Goal: Task Accomplishment & Management: Manage account settings

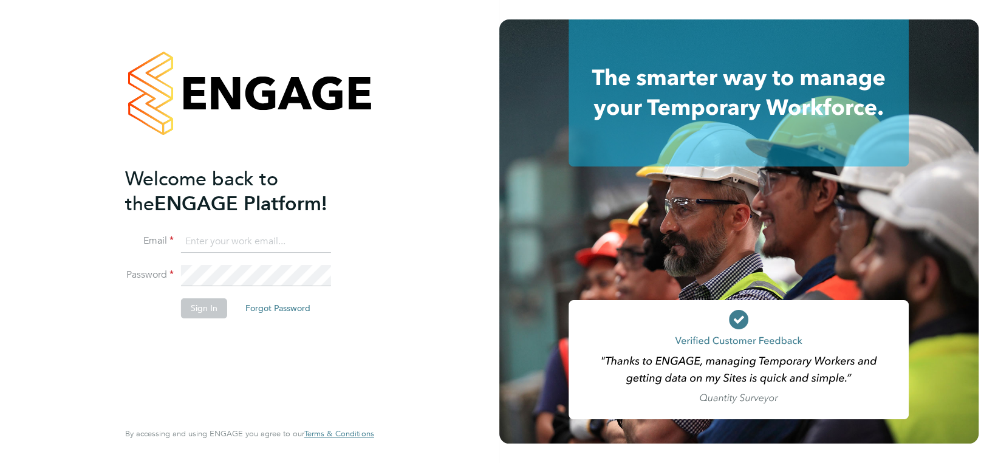
click at [205, 241] on input at bounding box center [256, 242] width 150 height 22
type input "niall.tierney@wates.co.uk"
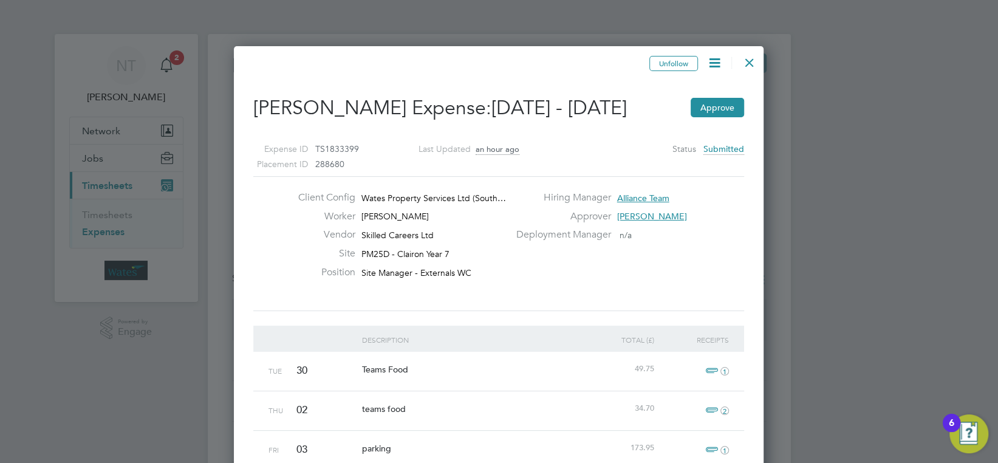
click at [163, 58] on div at bounding box center [499, 231] width 998 height 463
click at [723, 107] on button "Approve" at bounding box center [716, 107] width 53 height 19
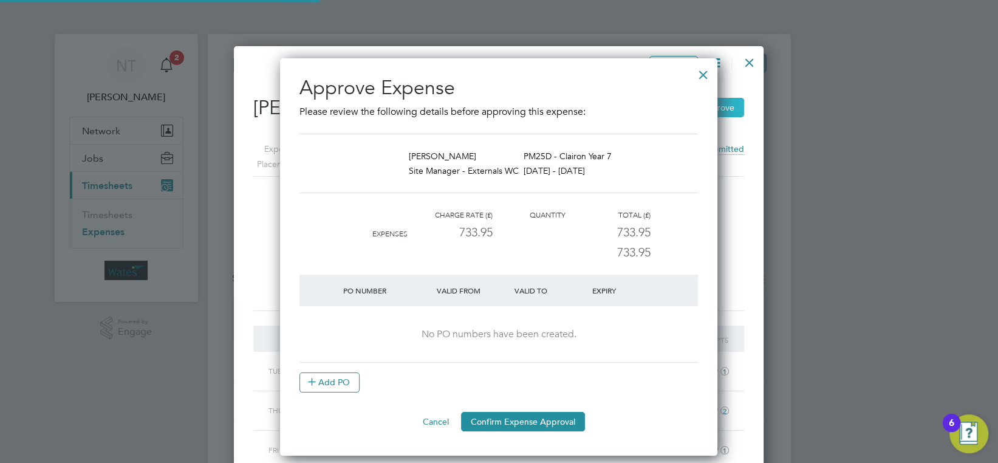
scroll to position [6, 6]
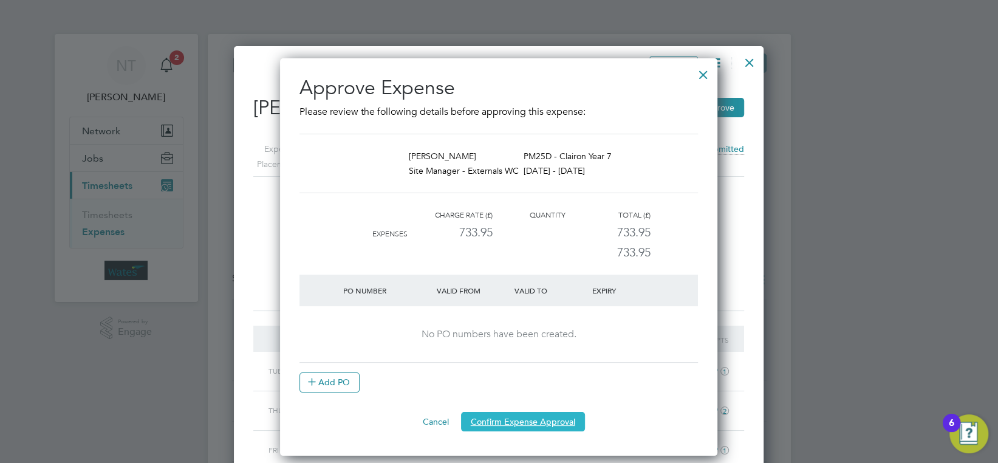
click at [520, 423] on button "Confirm Expense Approval" at bounding box center [523, 421] width 124 height 19
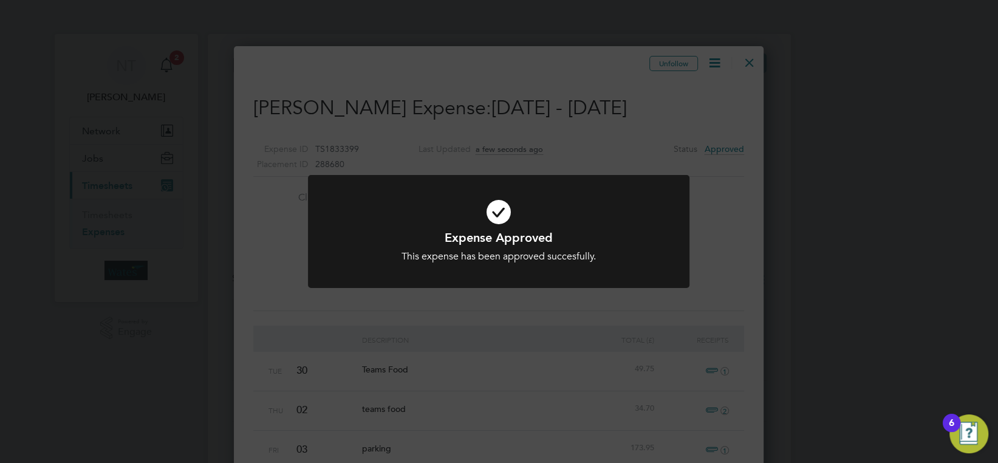
click at [749, 64] on div "Expense Approved This expense has been approved succesfully. Cancel Okay" at bounding box center [499, 231] width 998 height 463
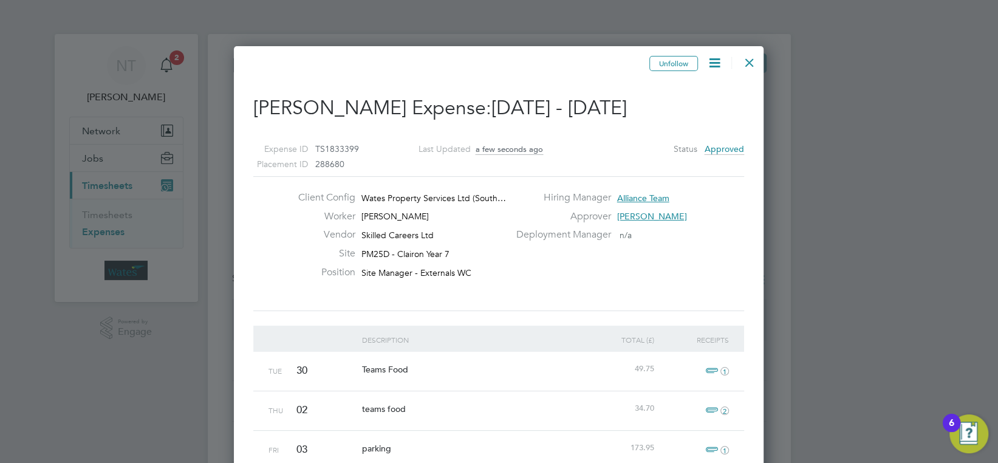
click at [168, 64] on div at bounding box center [499, 231] width 998 height 463
click at [750, 61] on div at bounding box center [749, 60] width 22 height 22
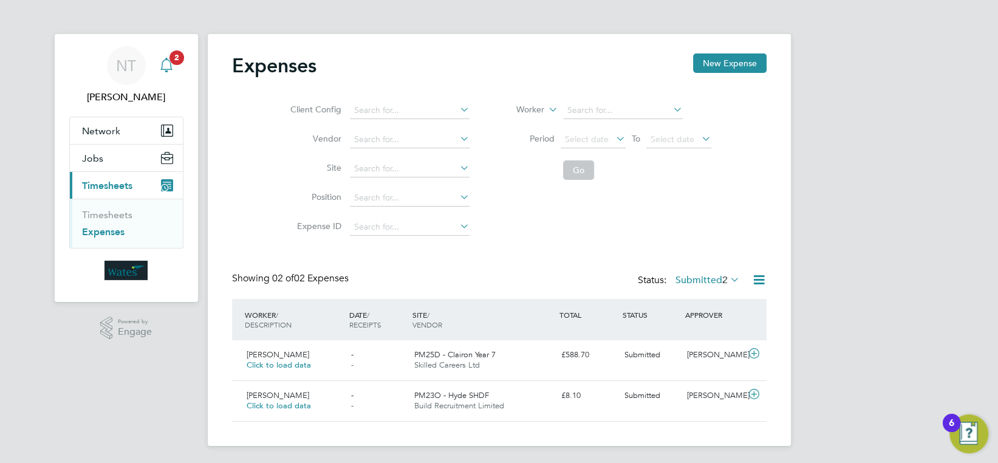
click at [174, 63] on span "2" at bounding box center [176, 57] width 15 height 15
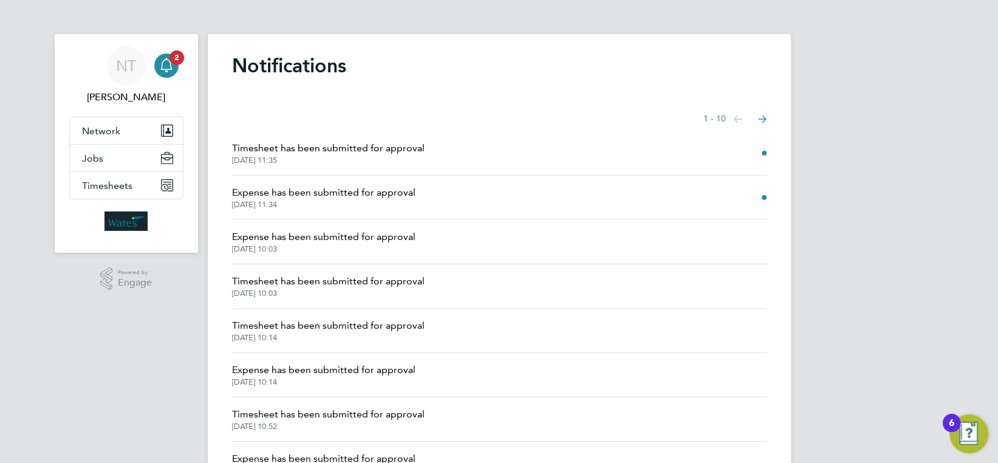
click at [306, 148] on span "Timesheet has been submitted for approval" at bounding box center [328, 148] width 192 height 15
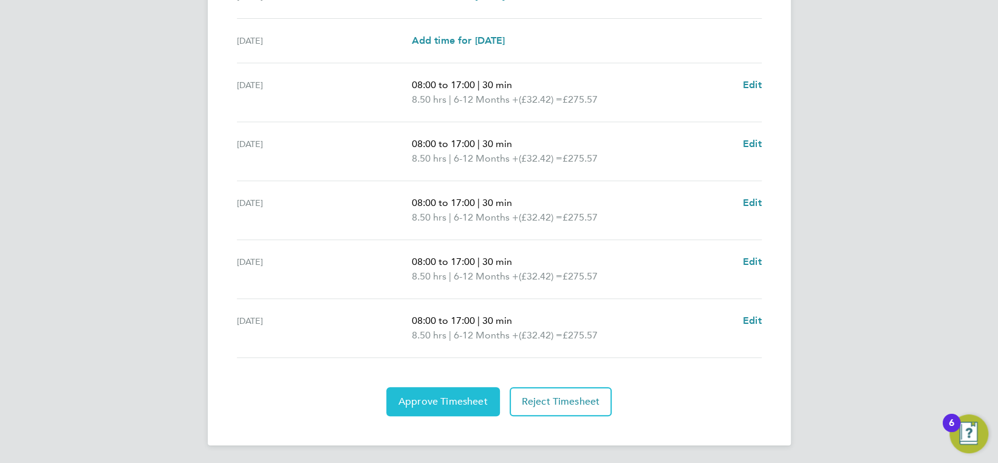
click at [438, 401] on span "Approve Timesheet" at bounding box center [442, 401] width 89 height 12
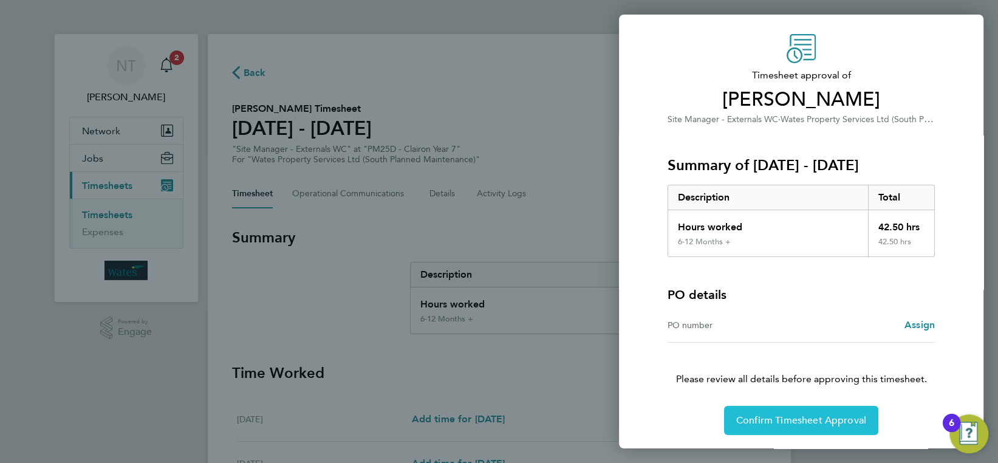
click at [800, 414] on span "Confirm Timesheet Approval" at bounding box center [801, 420] width 130 height 12
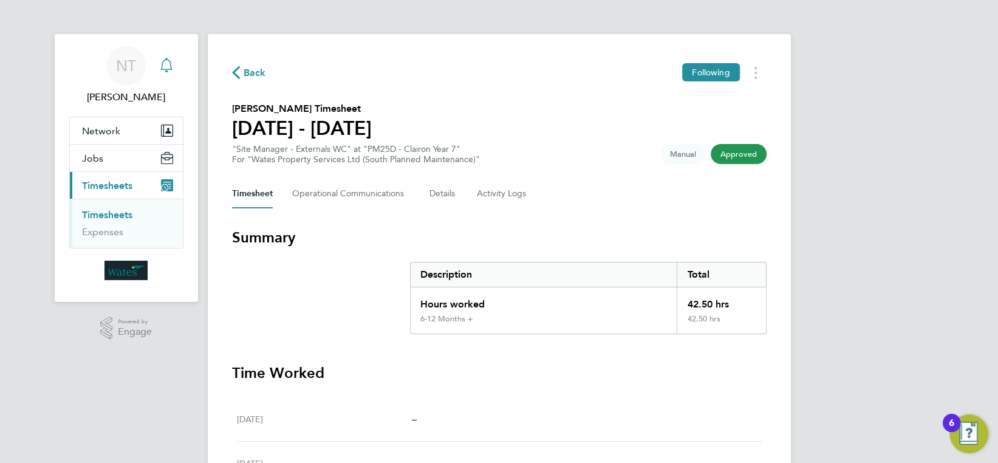
click at [165, 61] on icon "Main navigation" at bounding box center [166, 65] width 15 height 15
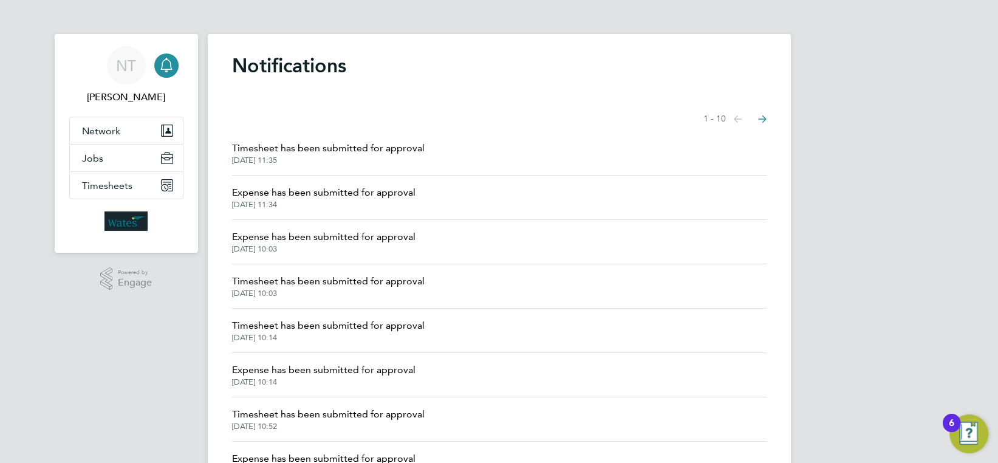
click at [349, 194] on span "Expense has been submitted for approval" at bounding box center [323, 192] width 183 height 15
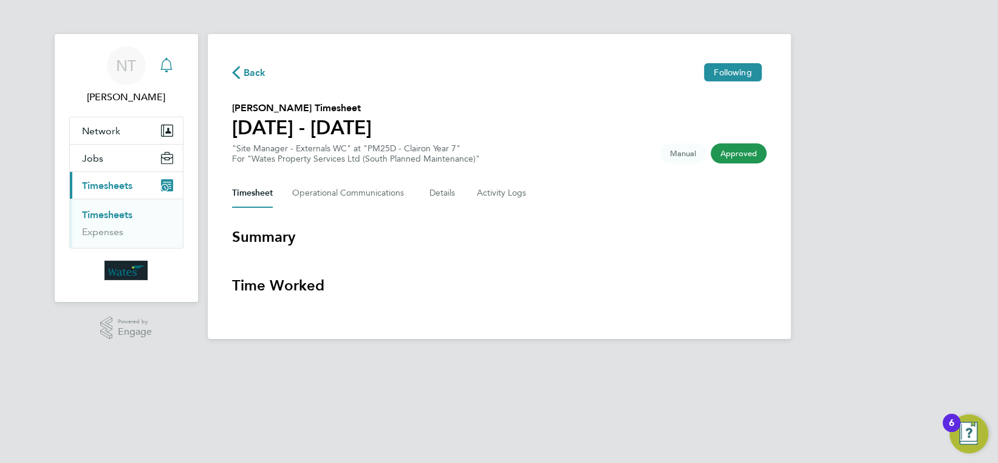
click at [170, 69] on icon "Main navigation" at bounding box center [167, 64] width 12 height 12
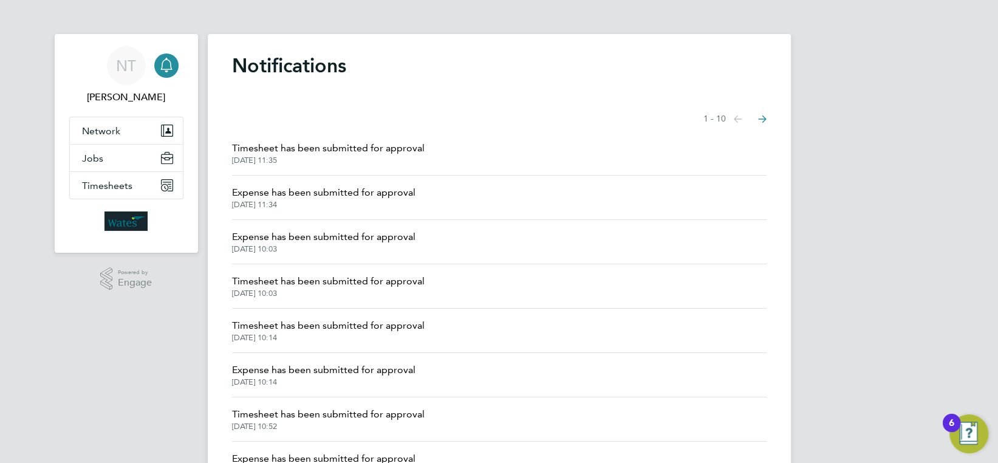
click at [312, 148] on span "Timesheet has been submitted for approval" at bounding box center [328, 148] width 192 height 15
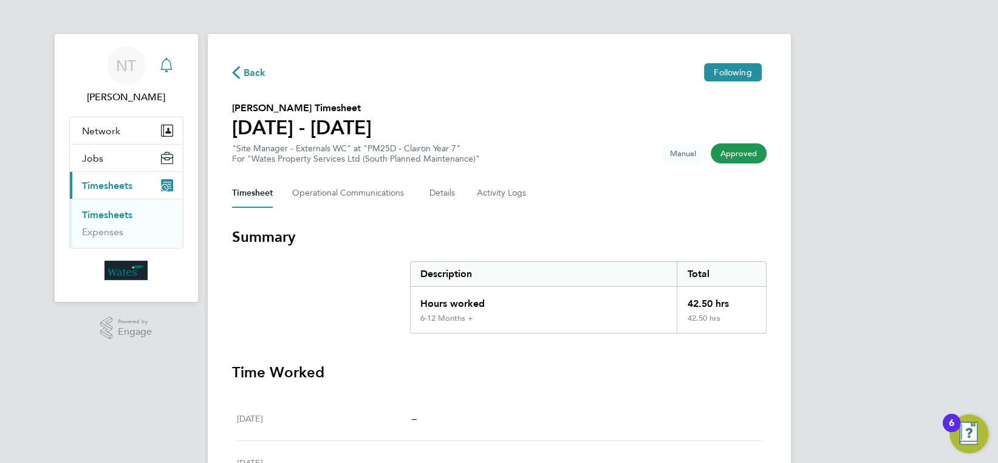
click at [171, 62] on icon "Main navigation" at bounding box center [166, 65] width 15 height 15
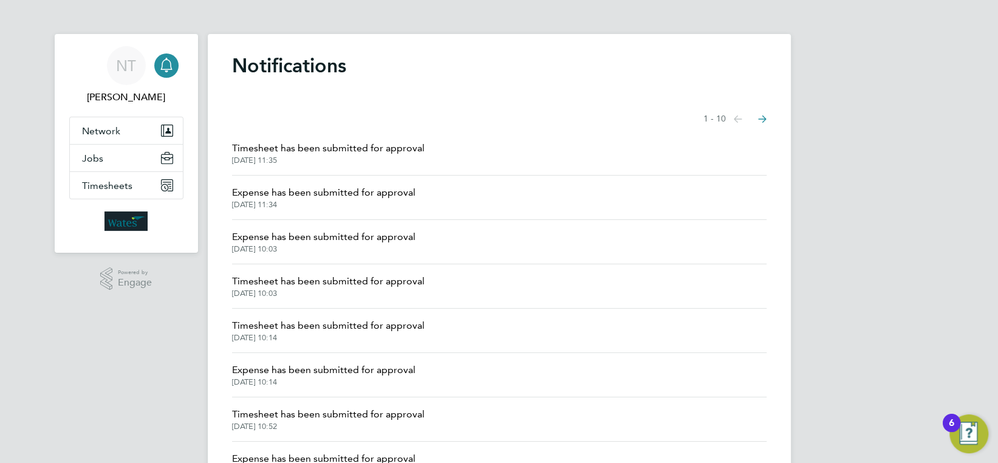
click at [259, 147] on span "Timesheet has been submitted for approval" at bounding box center [328, 148] width 192 height 15
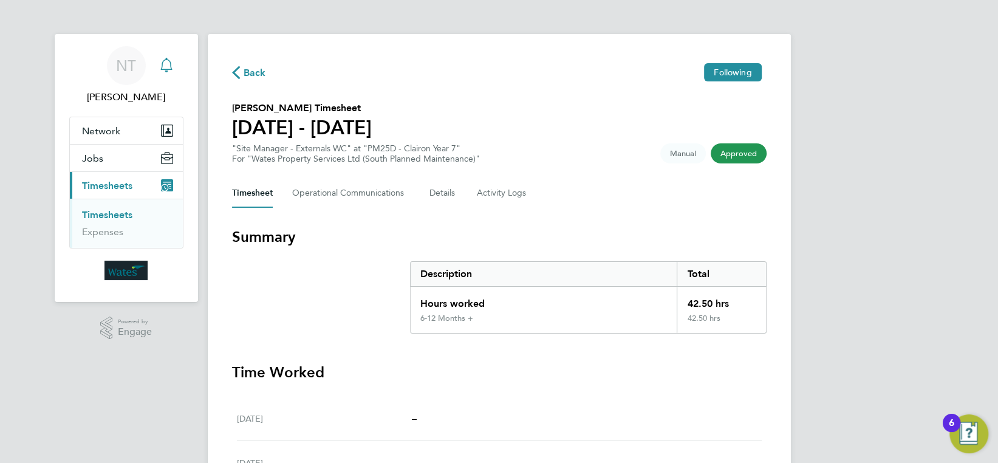
click at [170, 60] on icon "Main navigation" at bounding box center [166, 65] width 15 height 15
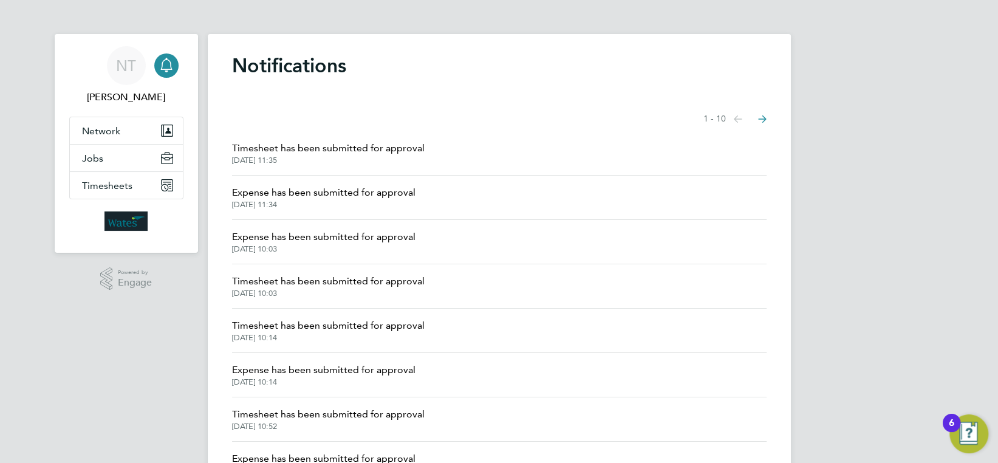
click at [271, 194] on span "Expense has been submitted for approval" at bounding box center [323, 192] width 183 height 15
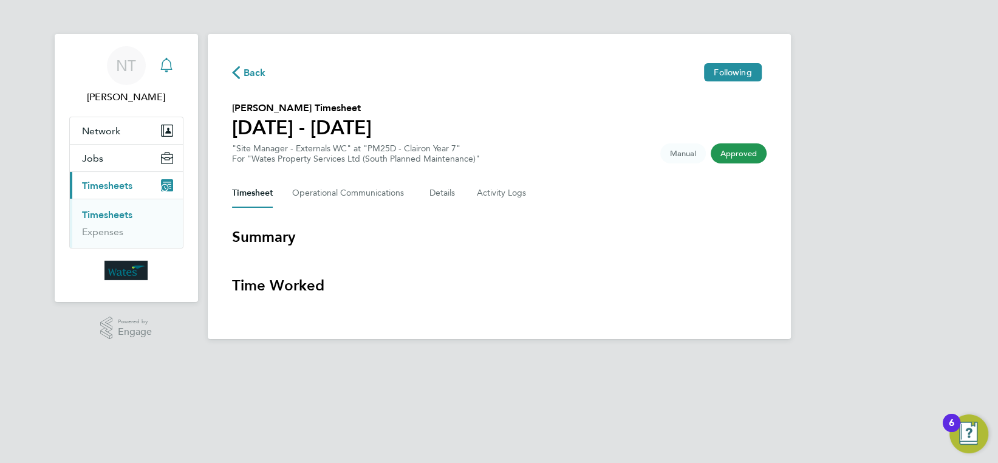
click at [165, 67] on icon "Main navigation" at bounding box center [166, 65] width 15 height 15
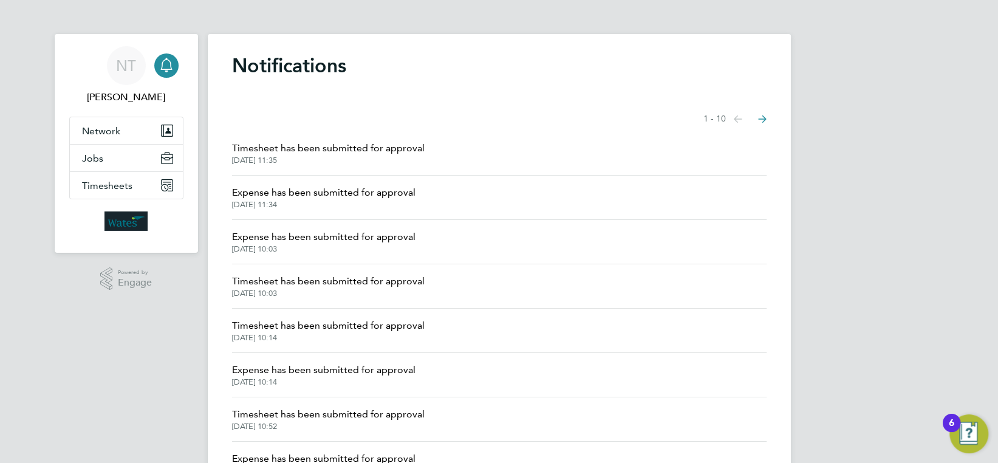
click at [246, 240] on span "Expense has been submitted for approval" at bounding box center [323, 237] width 183 height 15
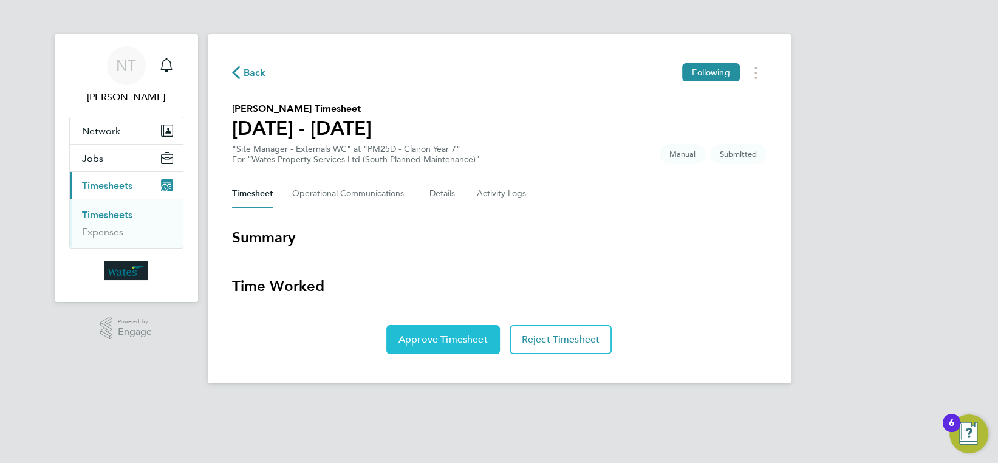
click at [437, 341] on span "Approve Timesheet" at bounding box center [442, 339] width 89 height 12
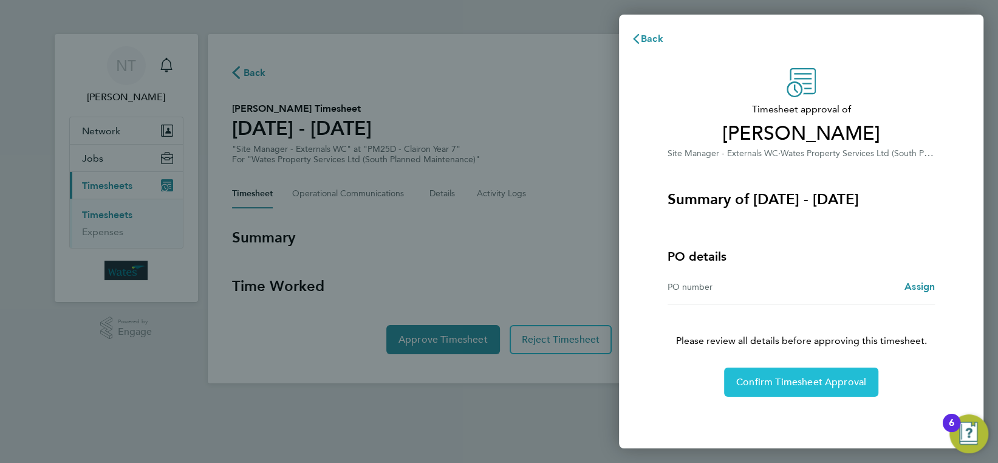
click at [751, 381] on span "Confirm Timesheet Approval" at bounding box center [801, 382] width 130 height 12
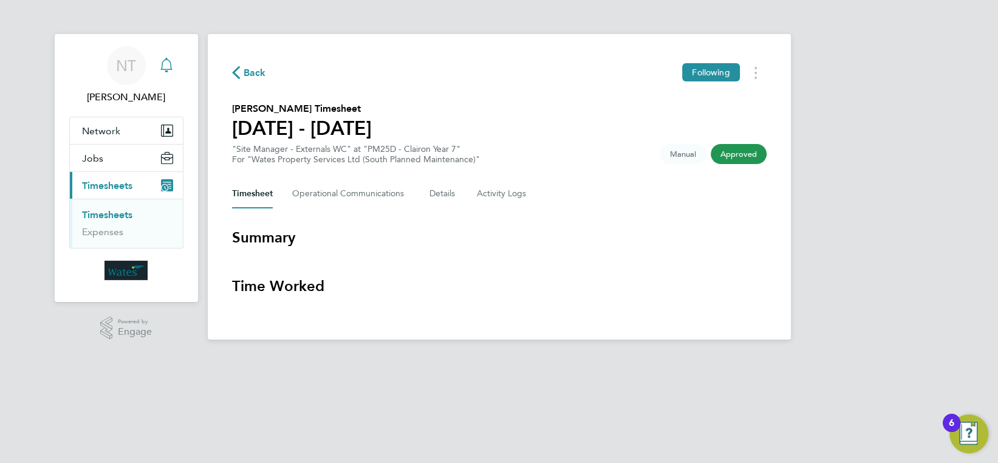
click at [162, 64] on icon "Main navigation" at bounding box center [167, 64] width 12 height 12
